Goal: Communication & Community: Share content

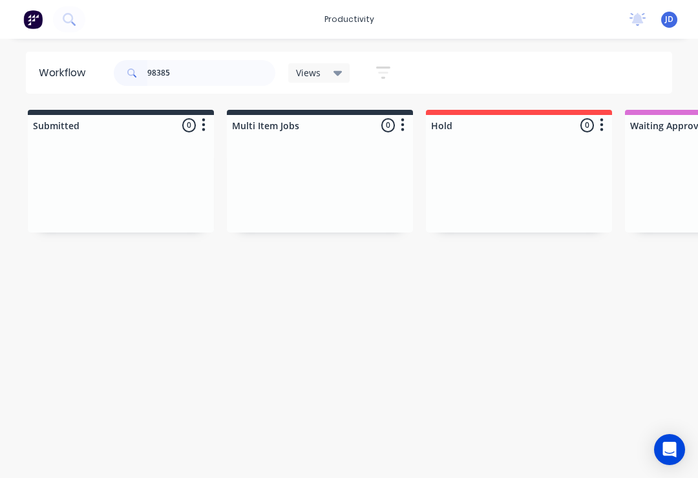
scroll to position [0, 3276]
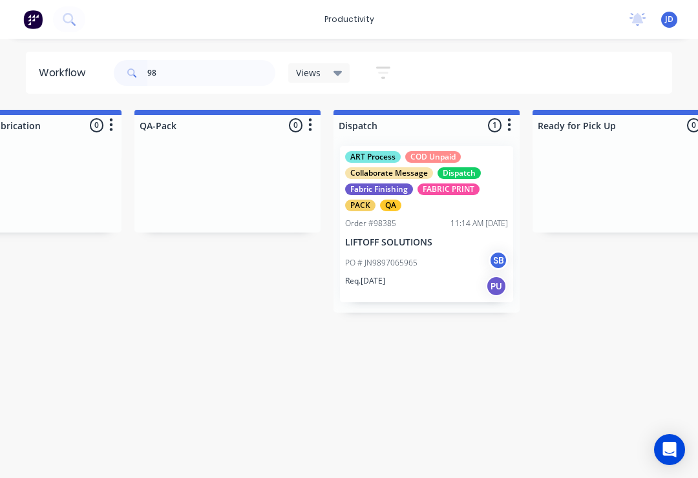
type input "9"
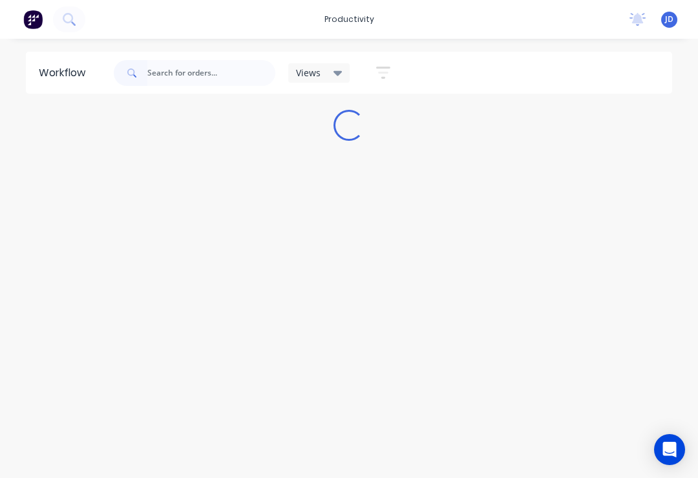
scroll to position [0, 0]
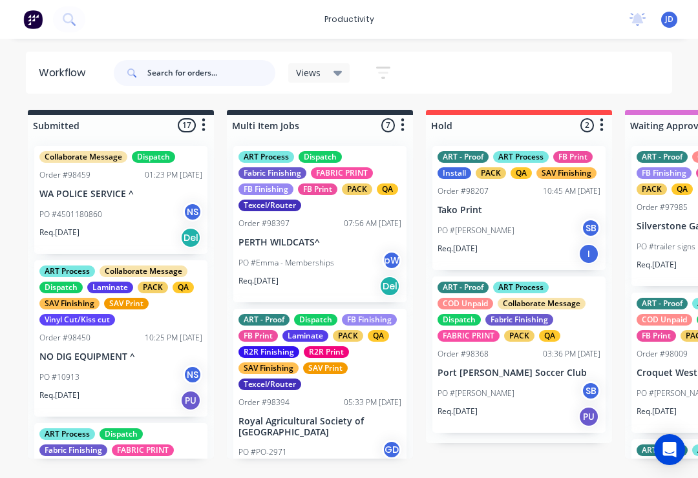
click at [165, 77] on input "text" at bounding box center [211, 73] width 128 height 26
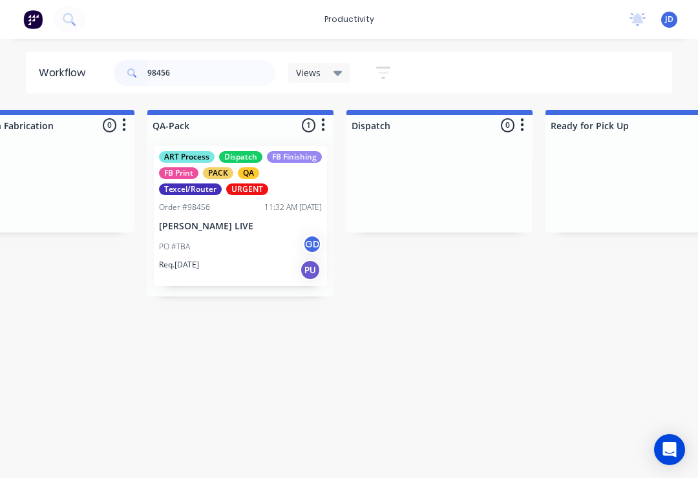
scroll to position [0, 3262]
click at [239, 241] on div "PO #TBA GD" at bounding box center [241, 246] width 163 height 25
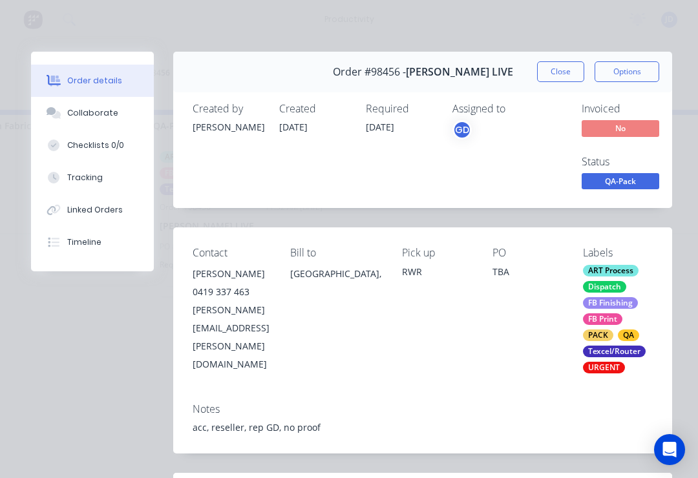
click at [114, 108] on button "Collaborate" at bounding box center [92, 113] width 123 height 32
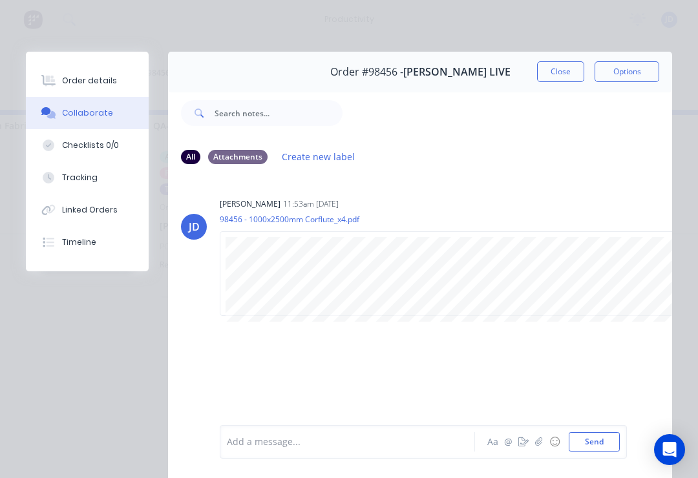
click at [537, 441] on icon "button" at bounding box center [538, 441] width 7 height 8
click at [589, 433] on button "Send" at bounding box center [593, 441] width 51 height 19
click at [551, 71] on button "Close" at bounding box center [560, 71] width 47 height 21
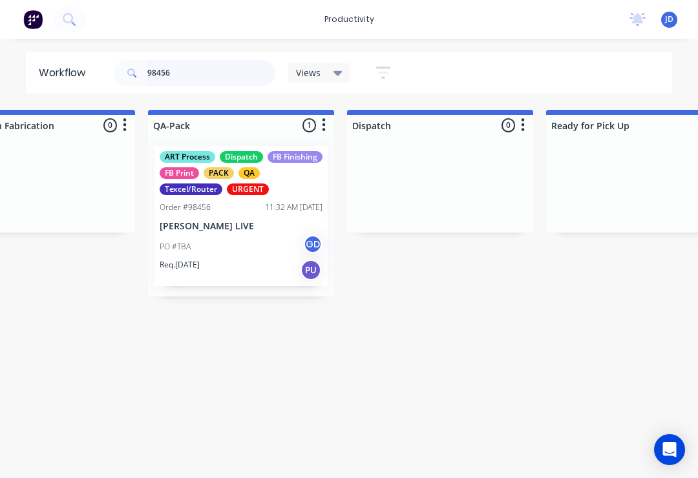
click at [200, 72] on input "98456" at bounding box center [211, 73] width 128 height 26
type input "9"
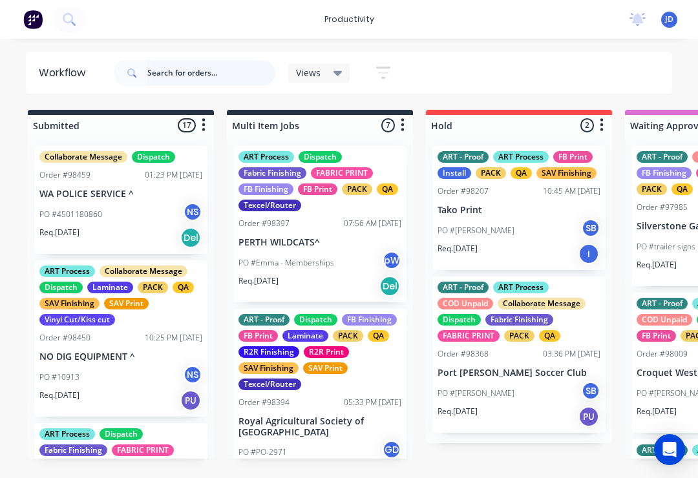
click at [185, 80] on input "text" at bounding box center [211, 73] width 128 height 26
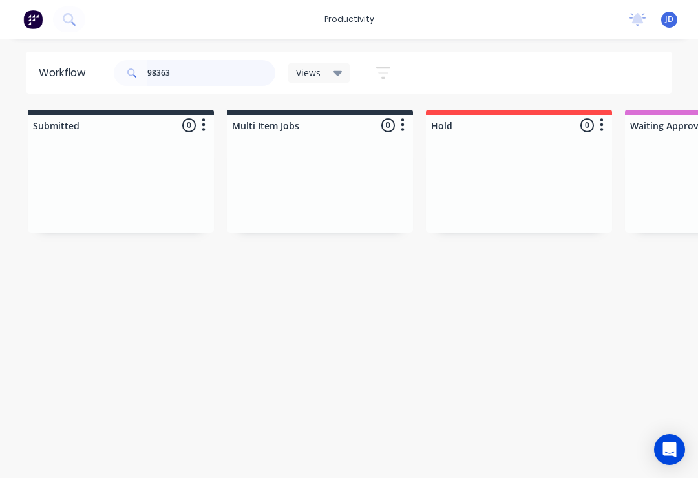
type input "98363"
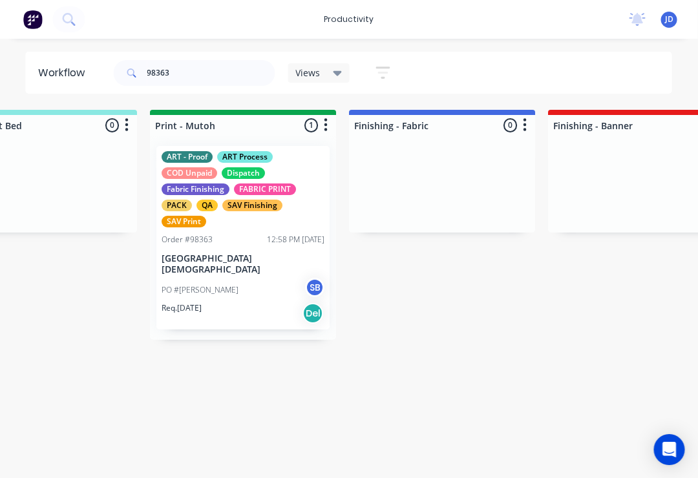
scroll to position [0, 2036]
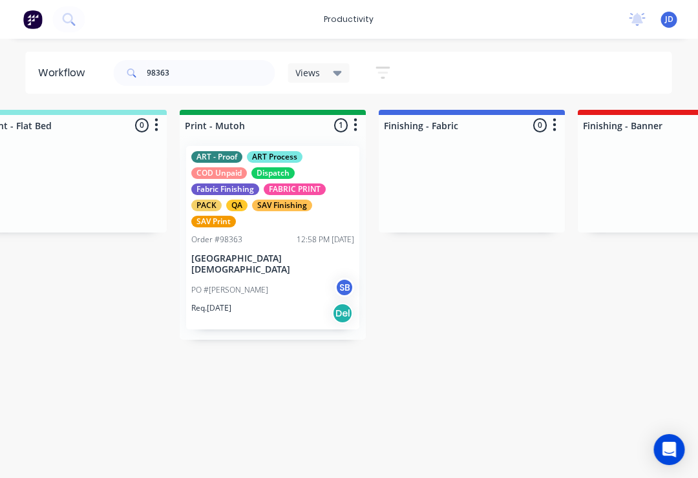
click at [288, 249] on div "ART - Proof ART Process COD Unpaid Dispatch Fabric Finishing FABRIC PRINT PACK …" at bounding box center [273, 237] width 173 height 183
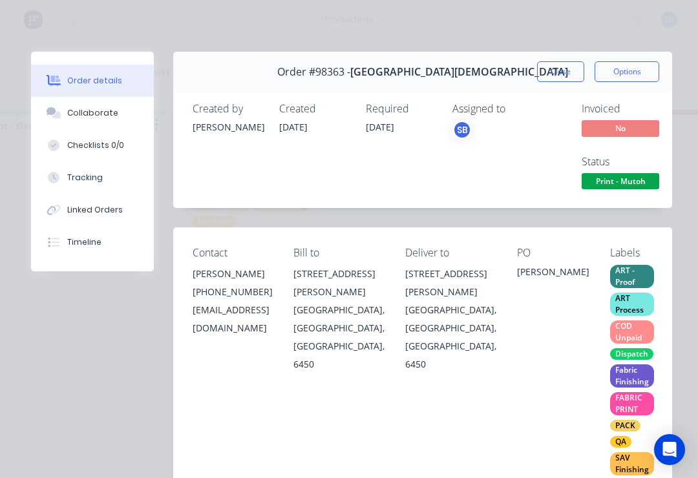
click at [101, 109] on div "Collaborate" at bounding box center [92, 113] width 51 height 12
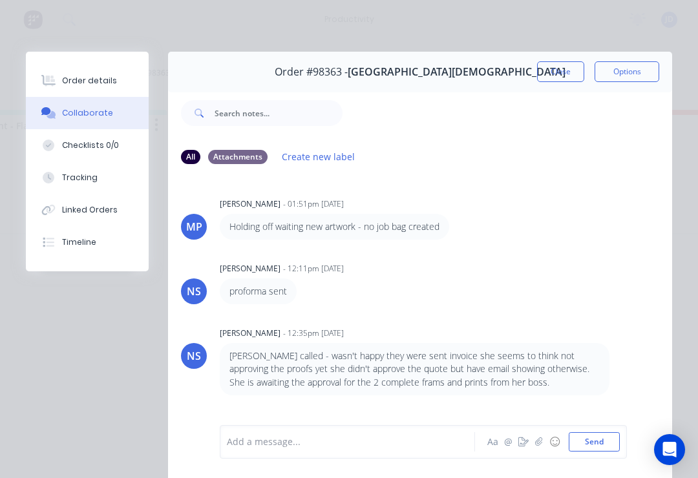
click at [543, 443] on icon "button" at bounding box center [539, 441] width 8 height 9
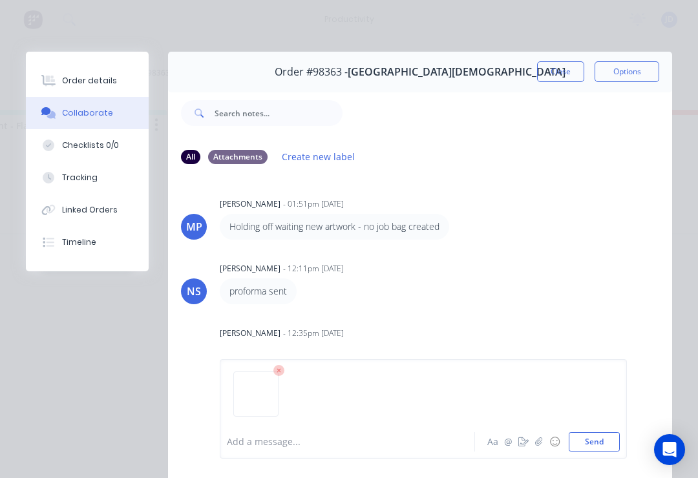
click at [618, 439] on button "Send" at bounding box center [593, 441] width 51 height 19
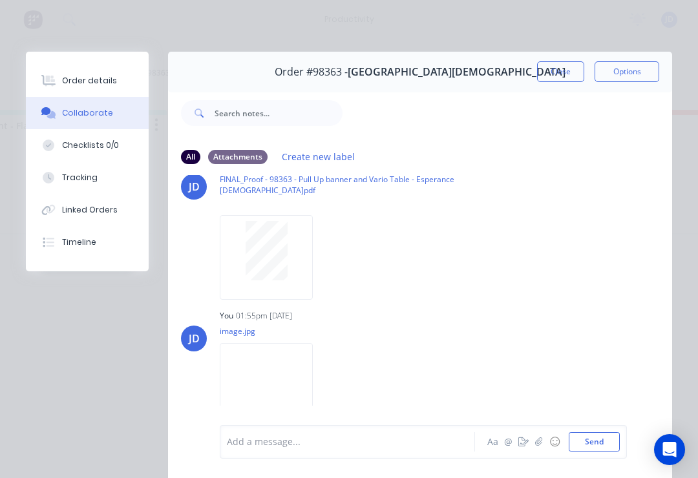
scroll to position [260, 0]
click at [536, 445] on icon "button" at bounding box center [538, 441] width 7 height 8
click at [594, 450] on button "Send" at bounding box center [593, 441] width 51 height 19
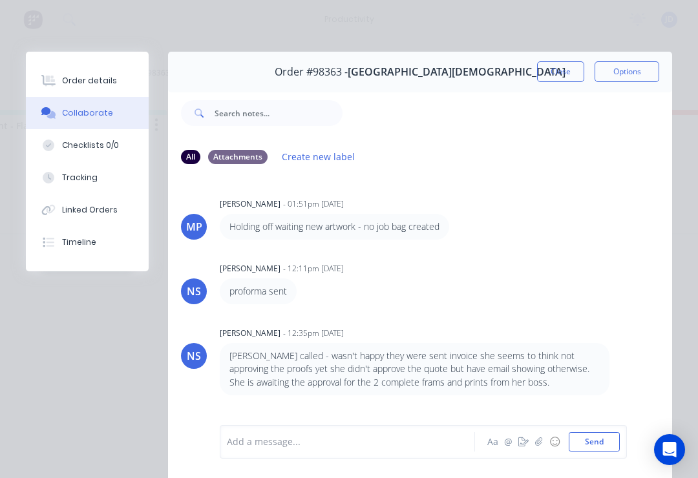
scroll to position [-3, 0]
click at [560, 67] on button "Close" at bounding box center [560, 71] width 47 height 21
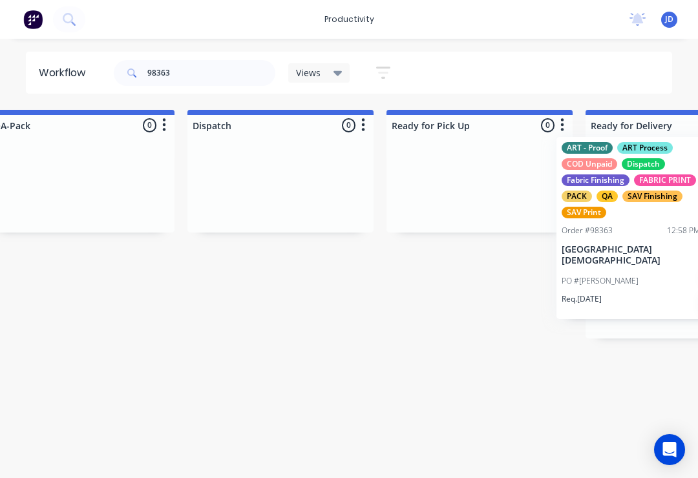
scroll to position [0, 3516]
